Goal: Task Accomplishment & Management: Manage account settings

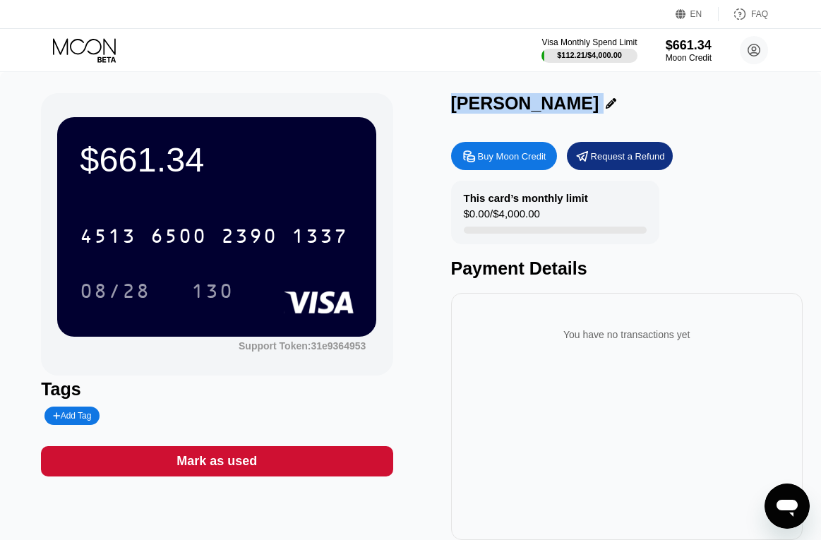
click at [449, 218] on div "$661.34 4513 6500 2390 1337 08/28 130 Support Token: 31e9364953 Tags Add Tag [P…" at bounding box center [410, 316] width 739 height 447
click at [81, 44] on icon at bounding box center [86, 50] width 66 height 25
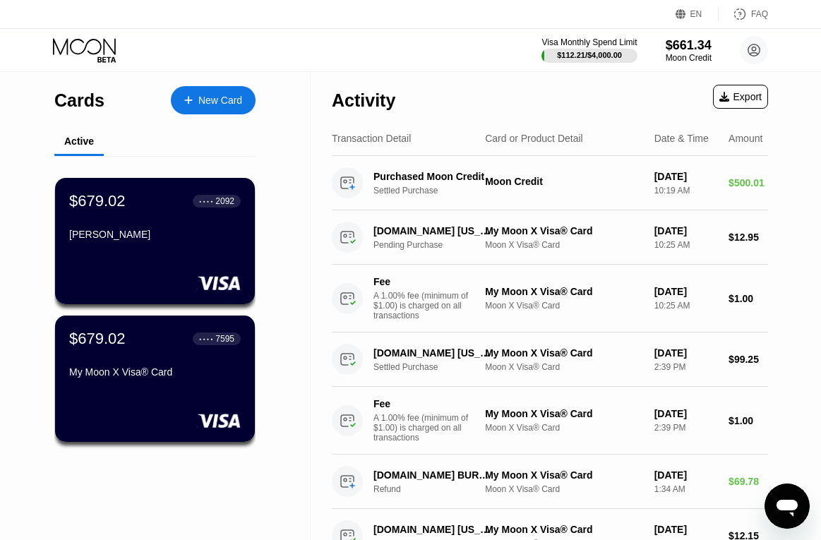
click at [212, 96] on div "New Card" at bounding box center [220, 101] width 44 height 12
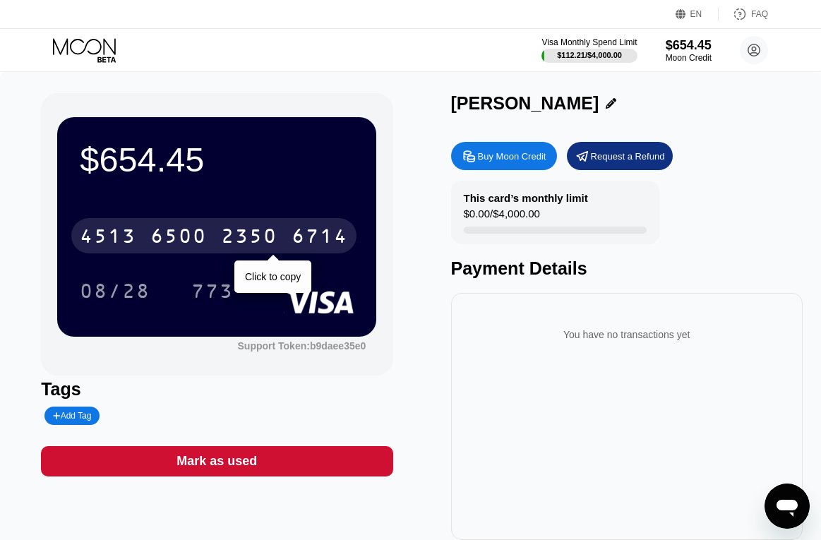
click at [239, 247] on div "2350" at bounding box center [249, 238] width 56 height 23
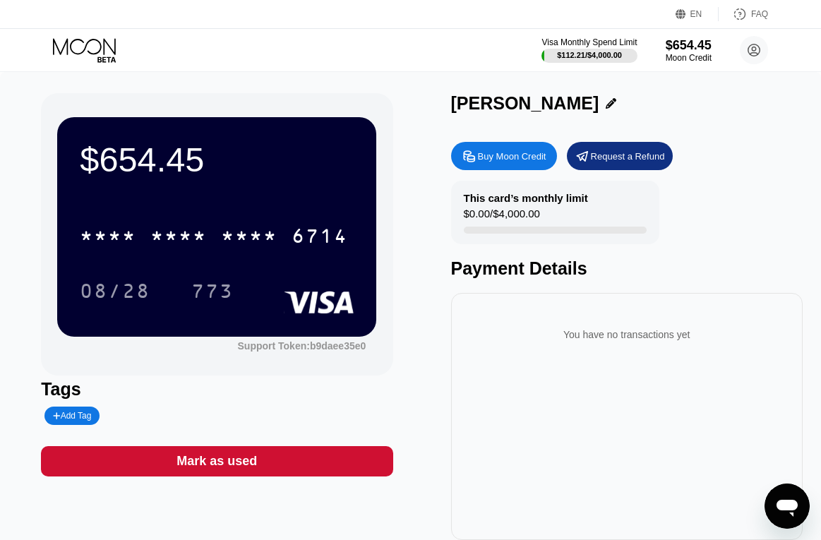
click at [99, 54] on icon at bounding box center [86, 50] width 66 height 25
